Goal: Navigation & Orientation: Find specific page/section

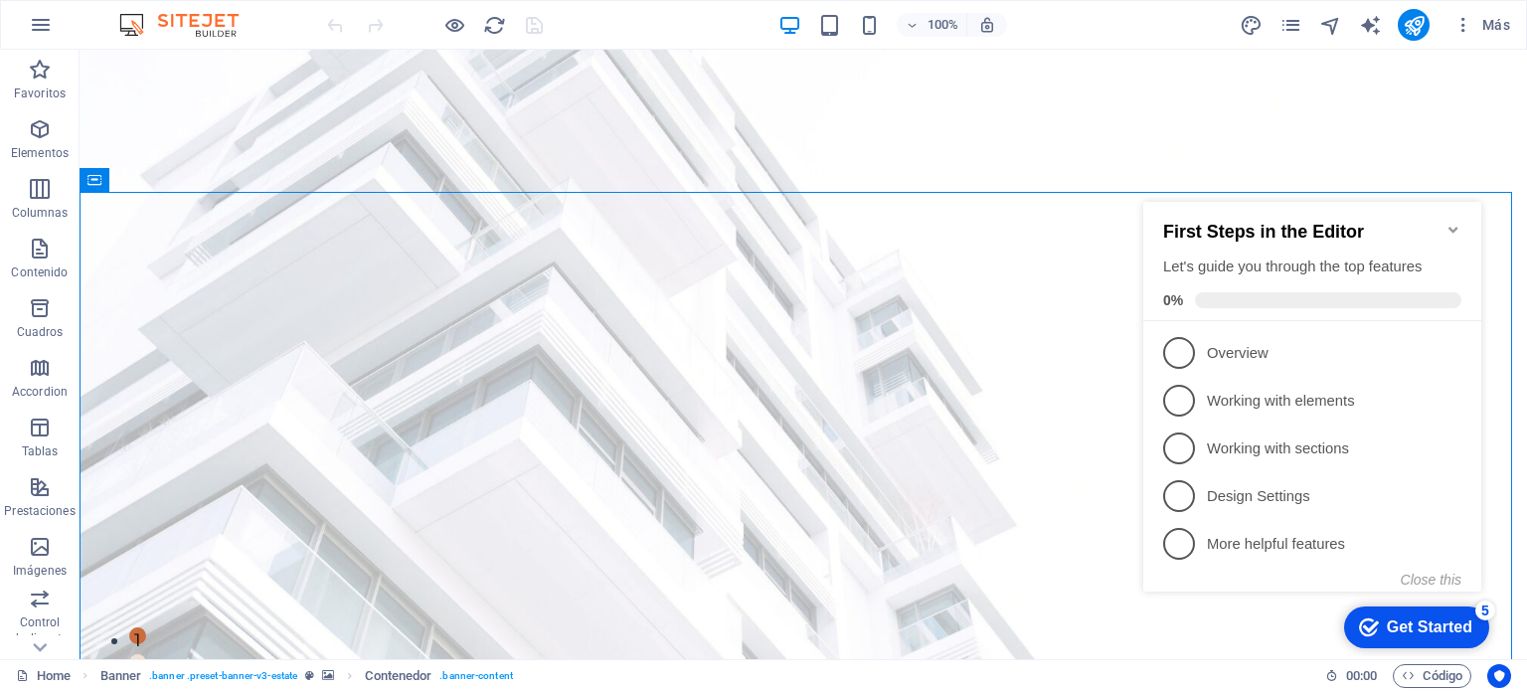
click at [1455, 222] on icon "Minimize checklist" at bounding box center [1453, 230] width 16 height 16
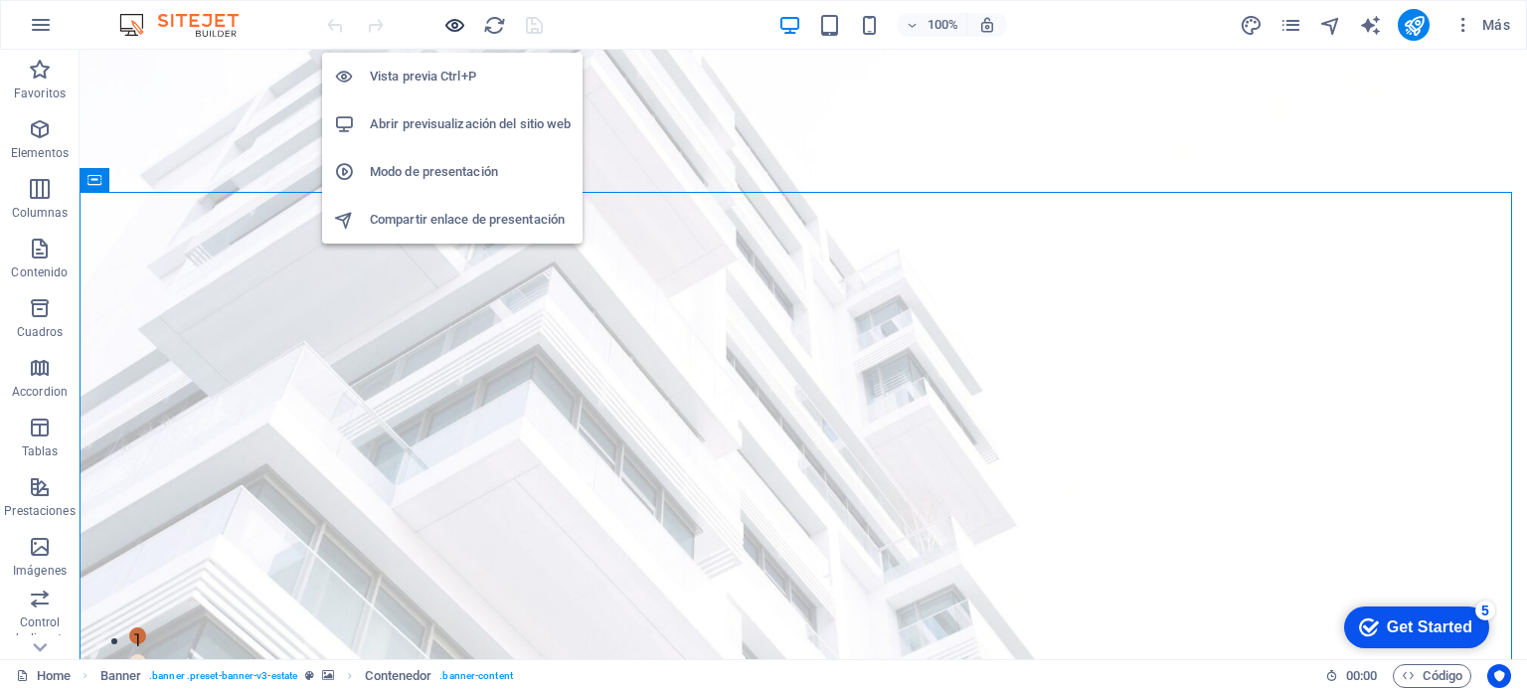
click at [451, 27] on icon "button" at bounding box center [454, 25] width 23 height 23
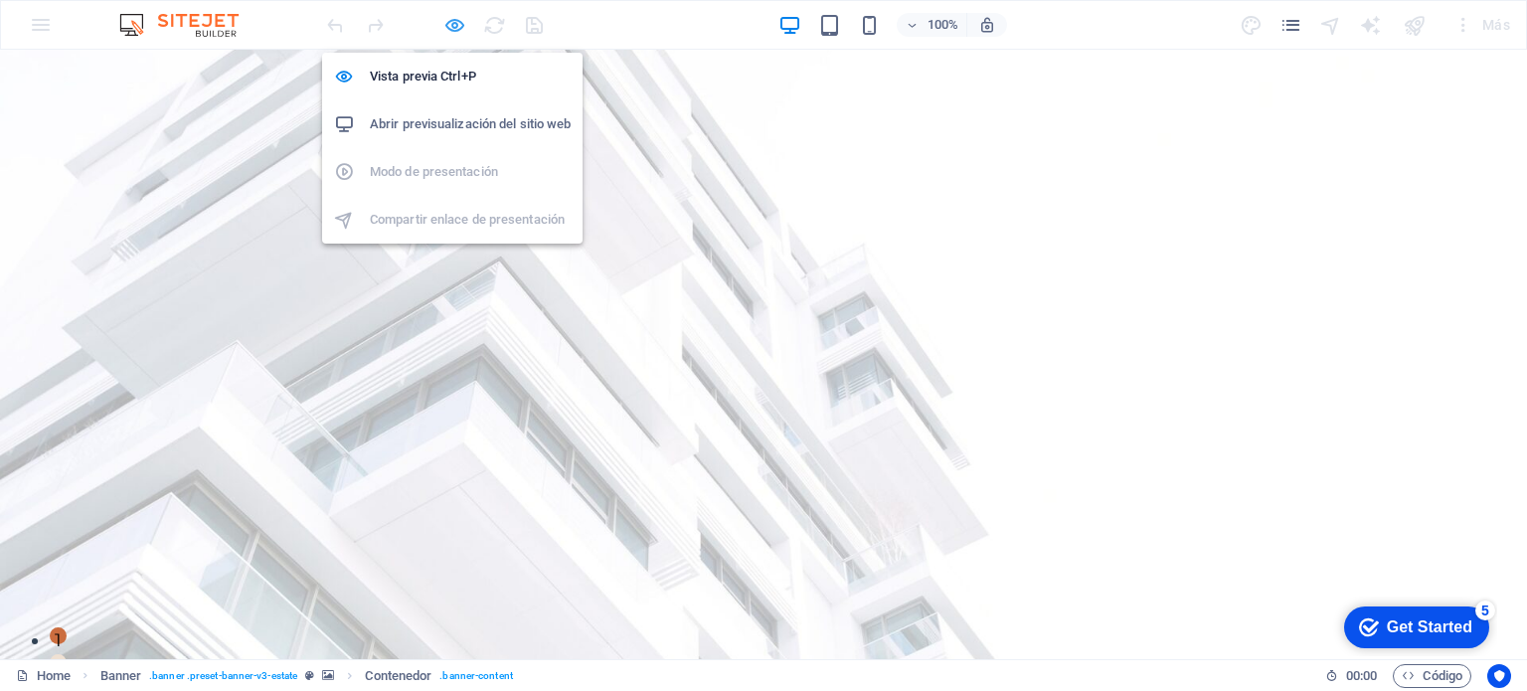
click at [451, 29] on icon "button" at bounding box center [454, 25] width 23 height 23
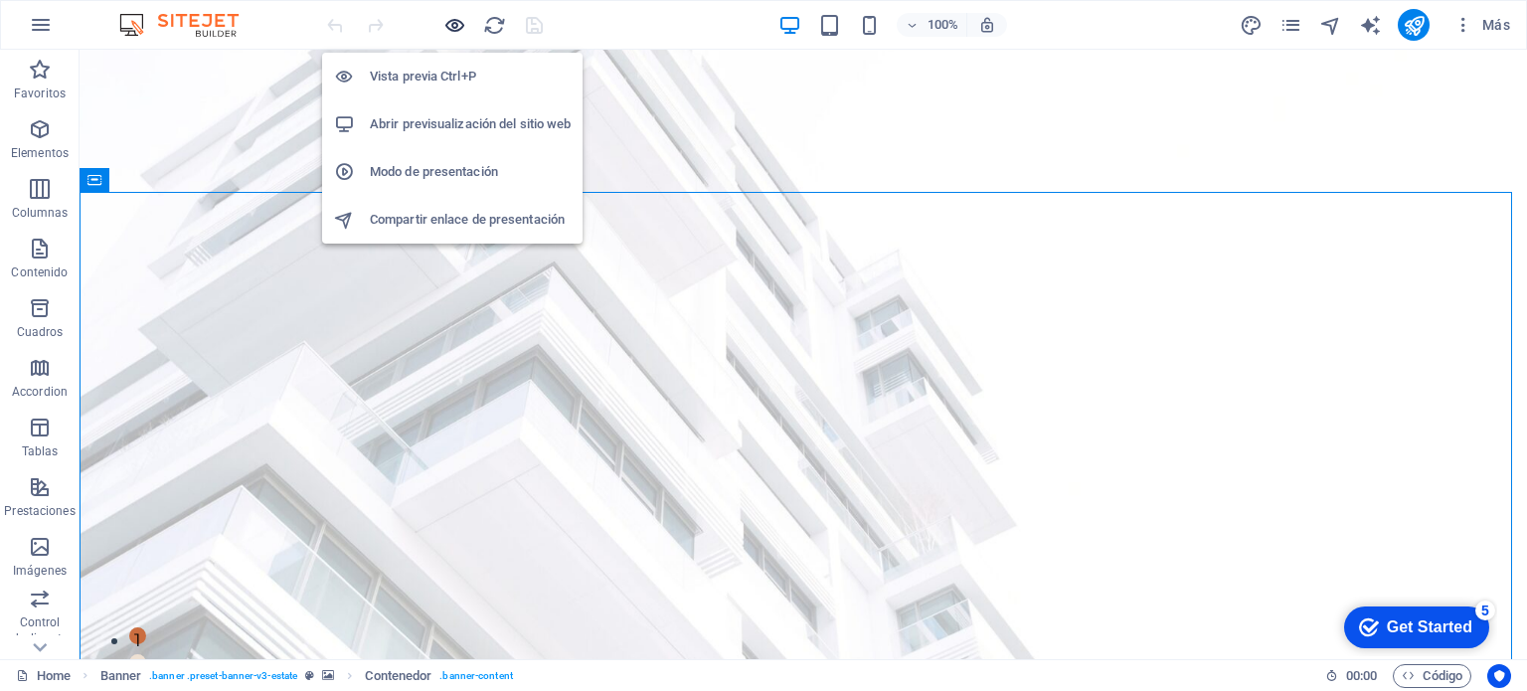
click at [454, 20] on icon "button" at bounding box center [454, 25] width 23 height 23
